Goal: Transaction & Acquisition: Book appointment/travel/reservation

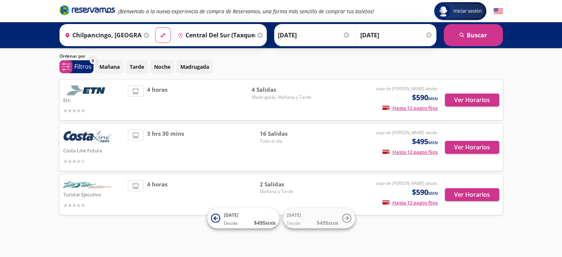
scroll to position [21, 0]
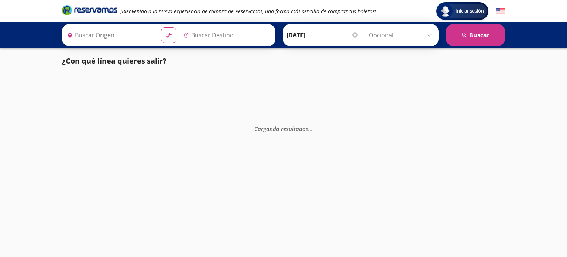
type input "Central del Sur (taxqueña), [GEOGRAPHIC_DATA]"
type input "Chilpancingo, [GEOGRAPHIC_DATA]"
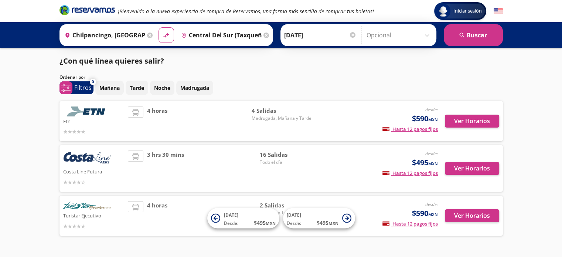
scroll to position [21, 0]
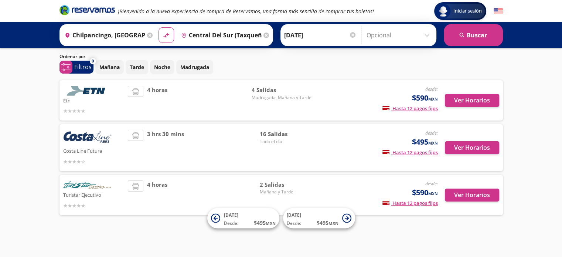
click at [263, 139] on span "Todo el día" at bounding box center [286, 141] width 52 height 7
click at [73, 145] on img at bounding box center [87, 138] width 48 height 16
click at [466, 144] on button "Ver Horarios" at bounding box center [472, 147] width 54 height 13
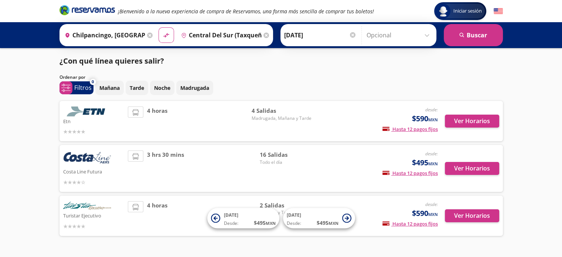
scroll to position [21, 0]
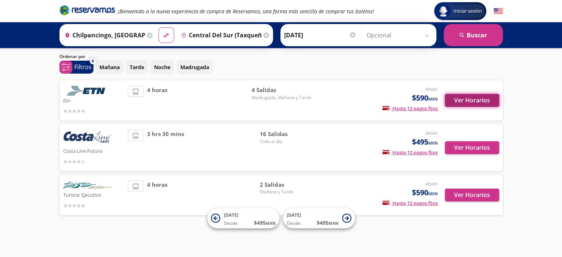
click at [488, 98] on button "Ver Horarios" at bounding box center [472, 100] width 54 height 13
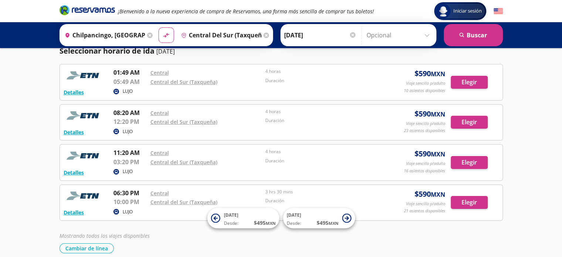
scroll to position [25, 0]
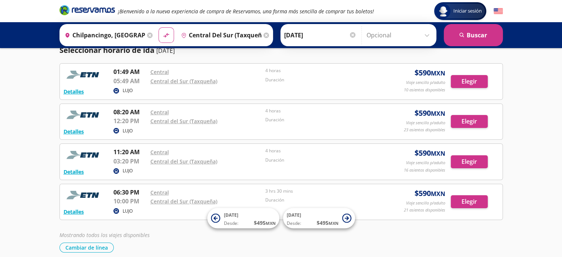
scroll to position [21, 0]
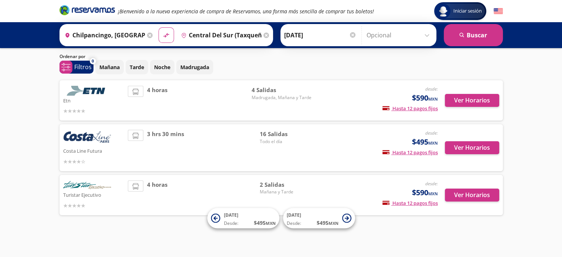
click at [177, 152] on span "3 hrs 30 mins" at bounding box center [165, 148] width 37 height 36
click at [489, 142] on button "Ver Horarios" at bounding box center [472, 147] width 54 height 13
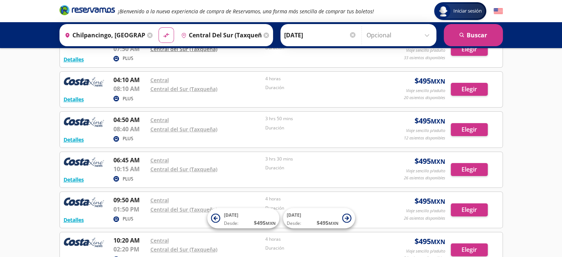
scroll to position [138, 0]
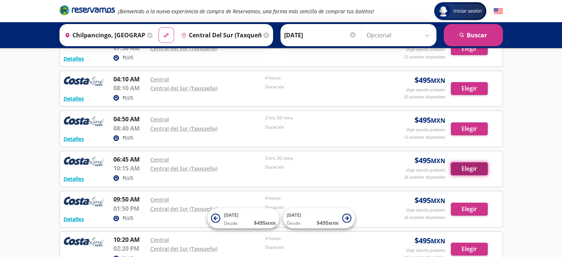
click at [463, 165] on button "Elegir" at bounding box center [469, 168] width 37 height 13
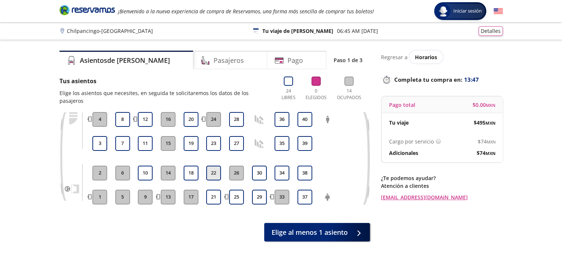
click at [212, 165] on button "22" at bounding box center [213, 172] width 15 height 15
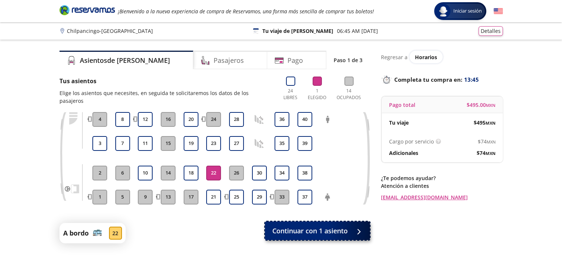
click at [285, 226] on span "Continuar con 1 asiento" at bounding box center [309, 231] width 75 height 10
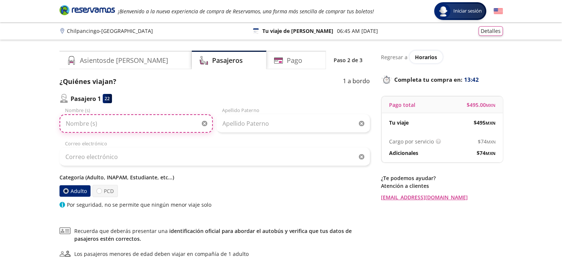
click at [143, 125] on input "Nombre (s)" at bounding box center [135, 123] width 153 height 18
type input "IRIS YAMILETH"
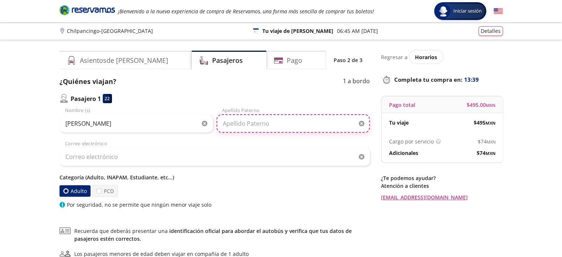
click at [257, 130] on input "Apellido Paterno" at bounding box center [292, 123] width 153 height 18
type input "RENTERIA GUZMAN"
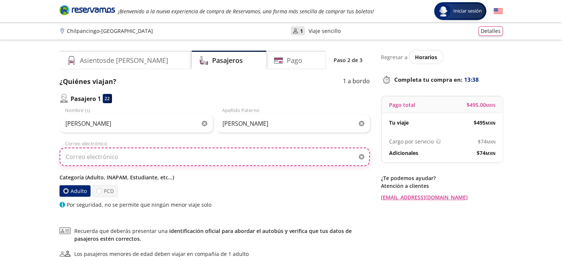
type input "FACTURACIONRINCOND@GMAIL.COM"
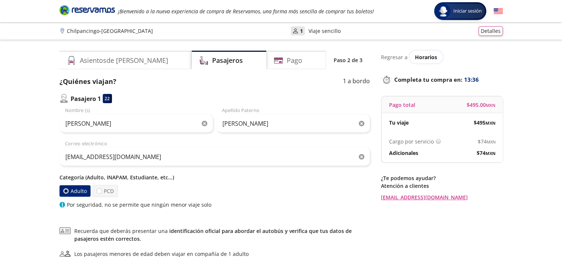
click at [362, 158] on icon "button" at bounding box center [362, 157] width 6 height 6
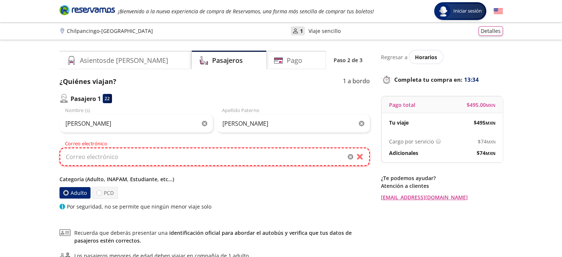
click at [123, 160] on input "Correo electrónico" at bounding box center [214, 156] width 310 height 18
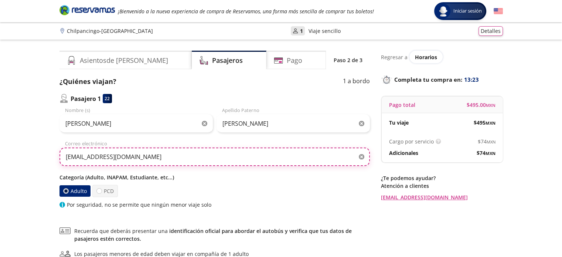
type input "peitonirisrenteria@gmail.com"
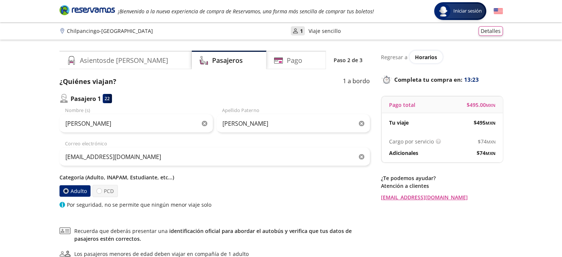
click at [182, 185] on div "Adulto PCD" at bounding box center [214, 191] width 310 height 12
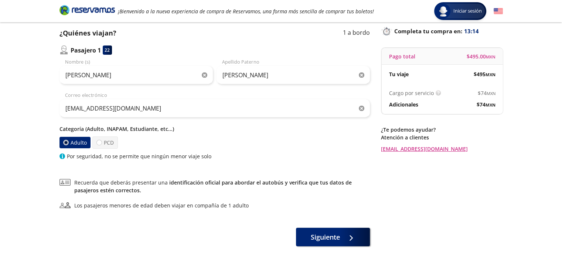
scroll to position [85, 0]
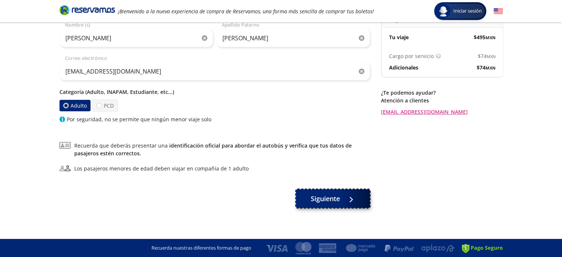
click at [317, 198] on span "Siguiente" at bounding box center [325, 199] width 29 height 10
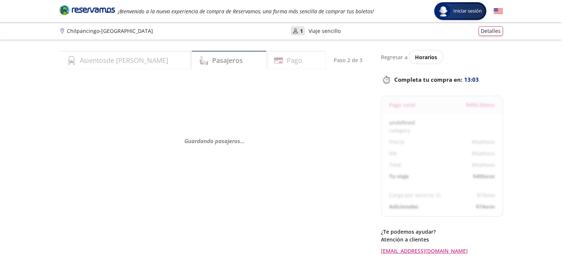
select select "MX"
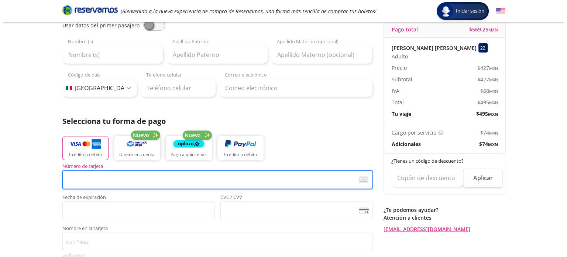
scroll to position [75, 0]
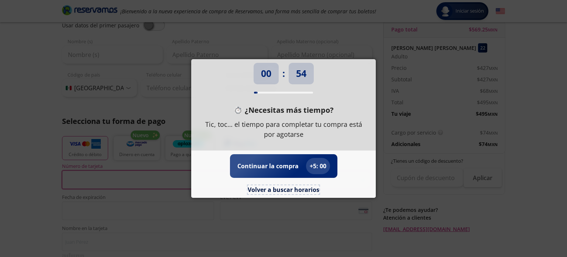
click at [301, 193] on button "Volver a buscar horarios" at bounding box center [284, 189] width 72 height 9
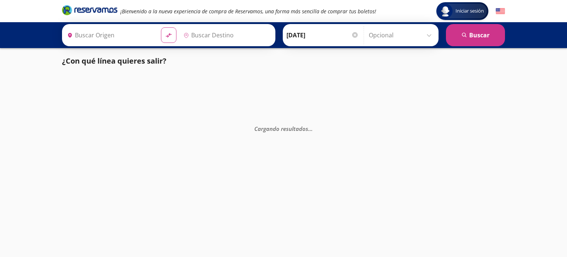
type input "Ciudad de México, Distrito Federal"
type input "Chilpancingo, [GEOGRAPHIC_DATA]"
